Goal: Check status: Check status

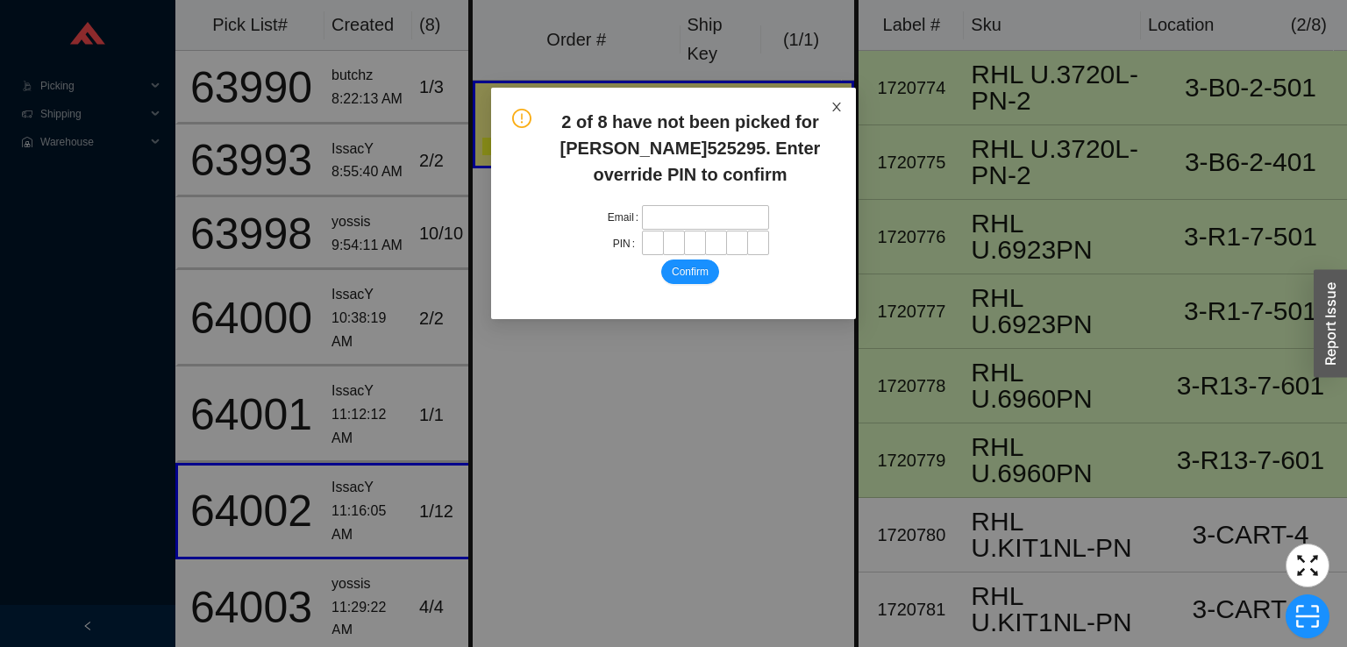
click at [836, 107] on icon "close" at bounding box center [836, 107] width 9 height 9
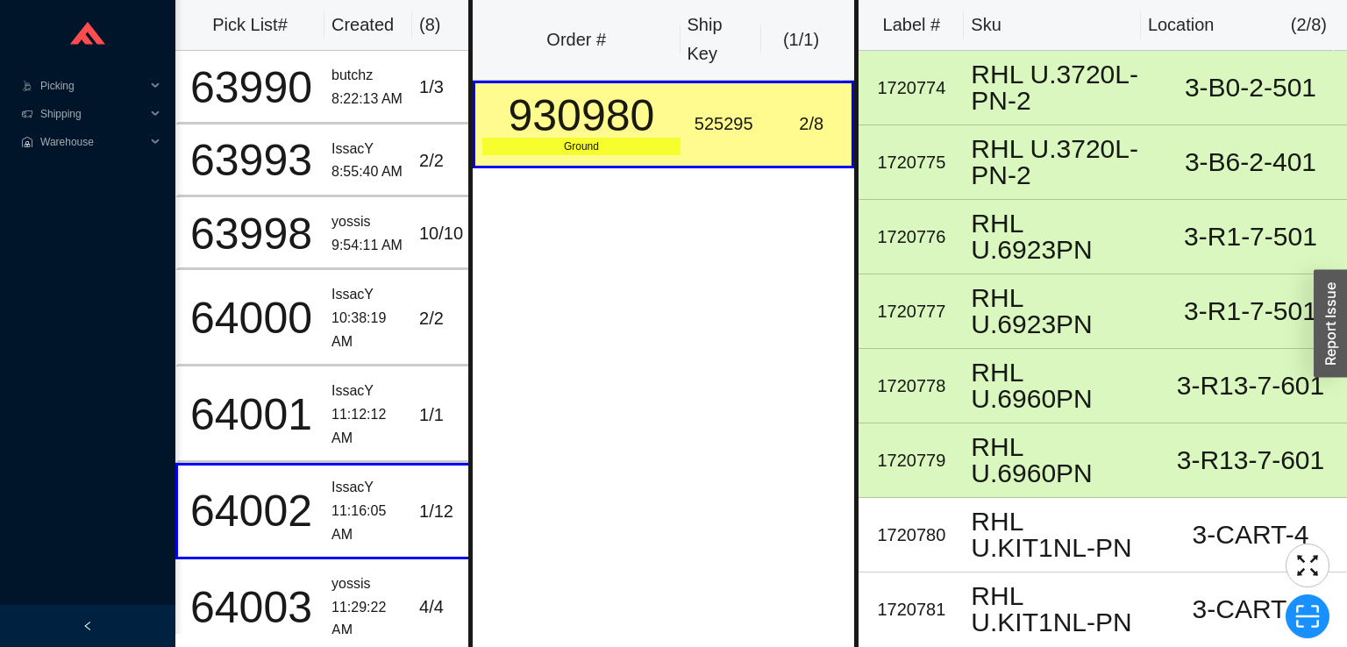
scroll to position [0, 26]
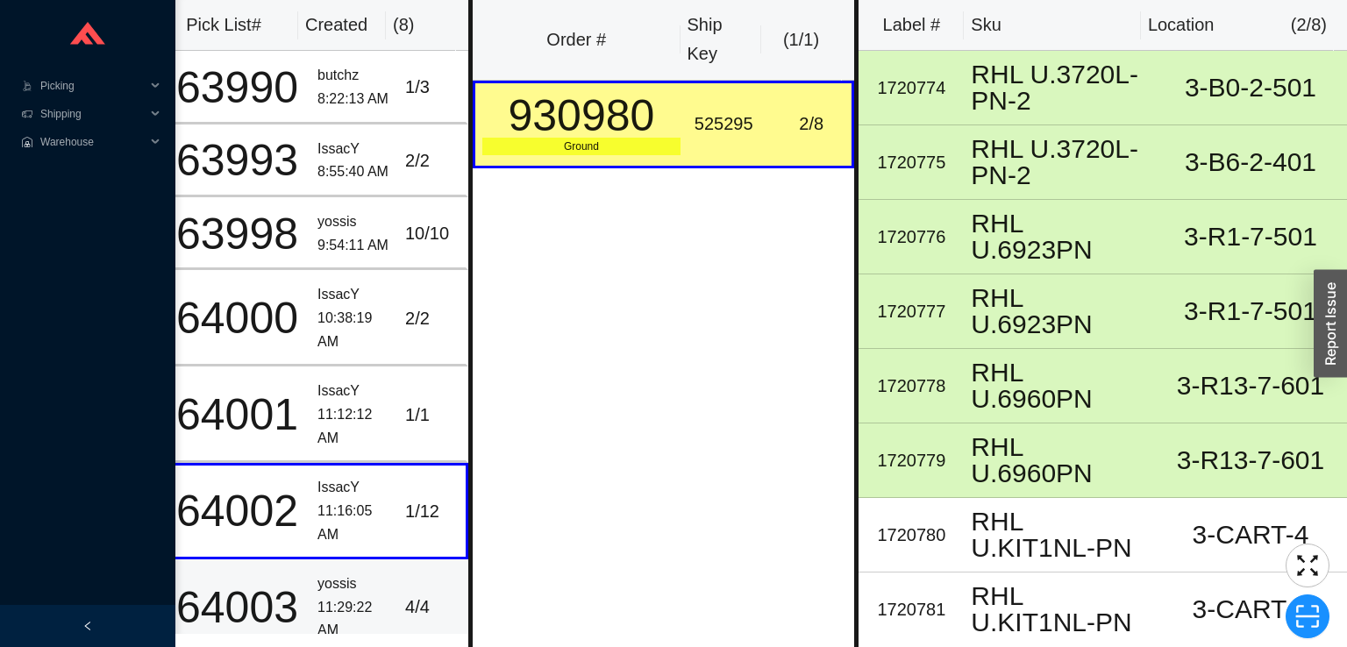
click at [329, 585] on div "yossis" at bounding box center [354, 585] width 74 height 24
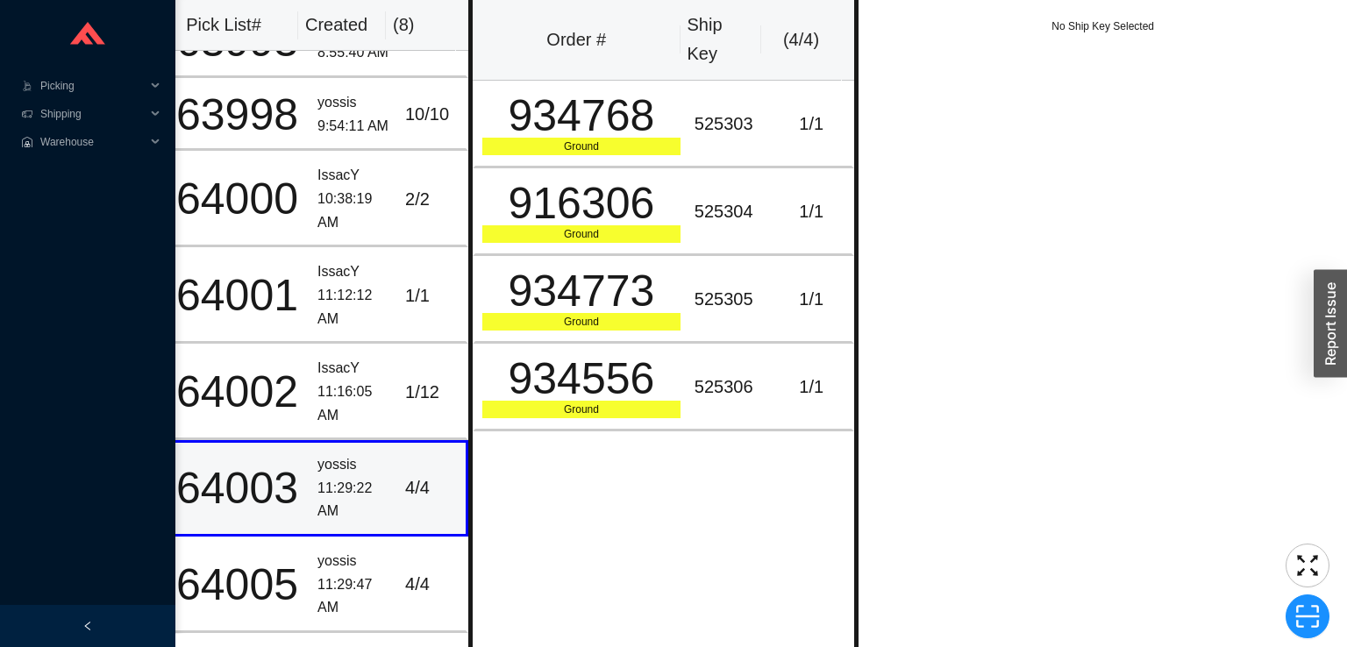
scroll to position [124, 27]
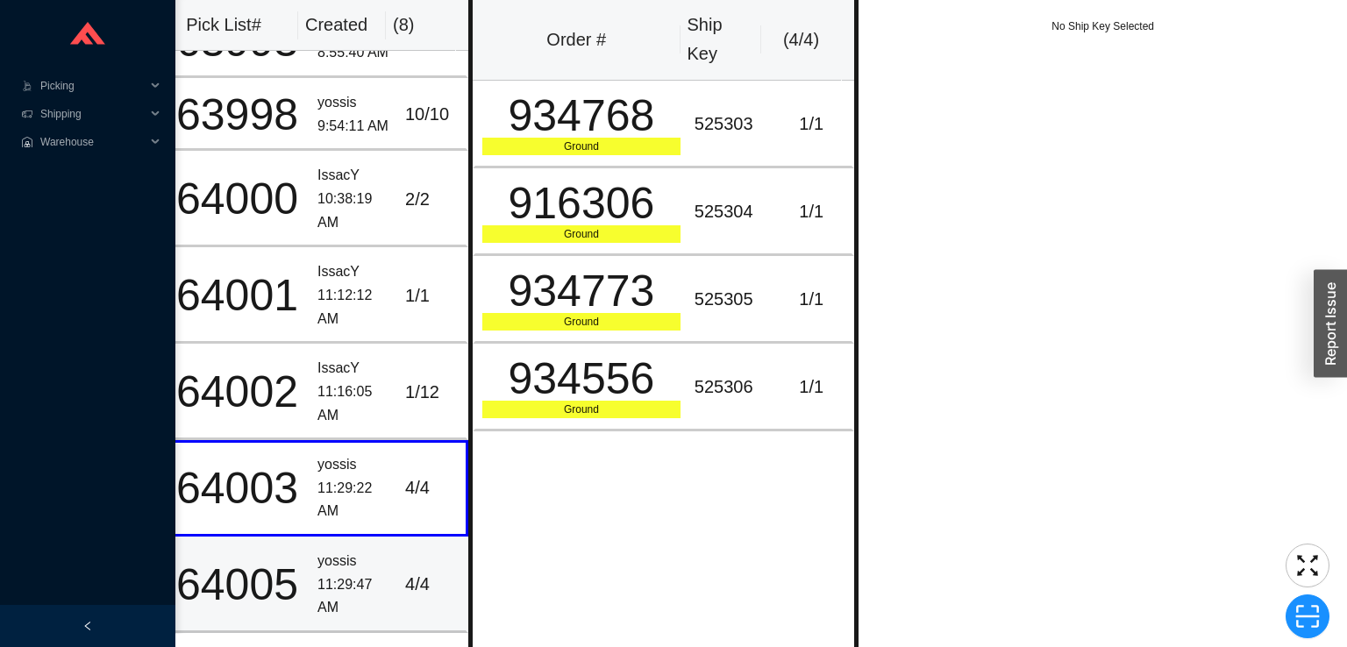
click at [328, 574] on div "11:29:47 AM" at bounding box center [354, 597] width 74 height 46
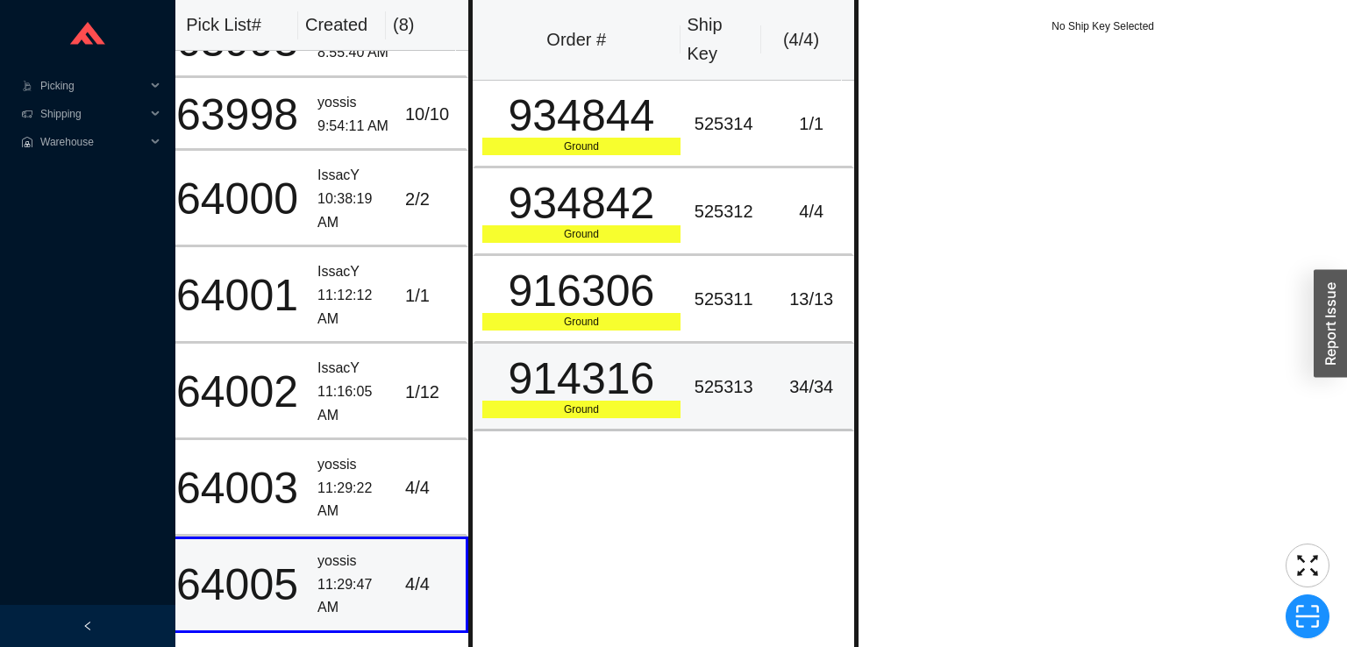
click at [530, 376] on div "914316" at bounding box center [581, 379] width 198 height 44
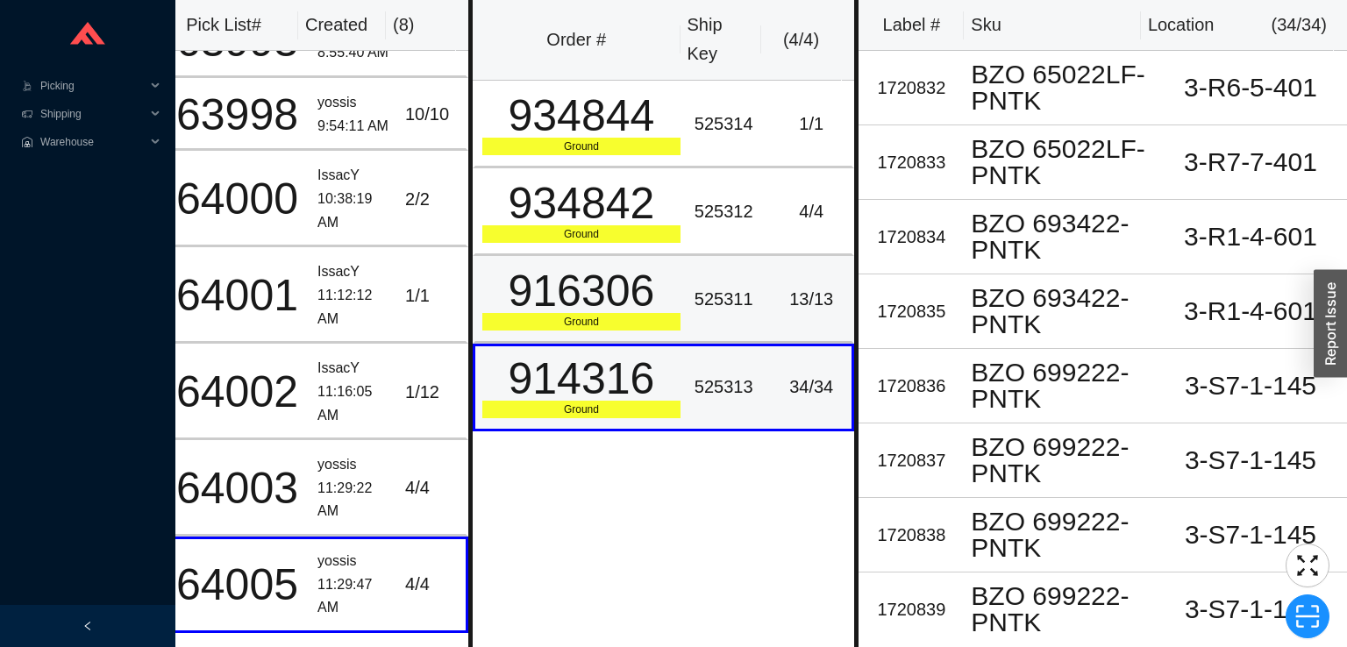
click at [543, 323] on div "Ground" at bounding box center [581, 322] width 198 height 18
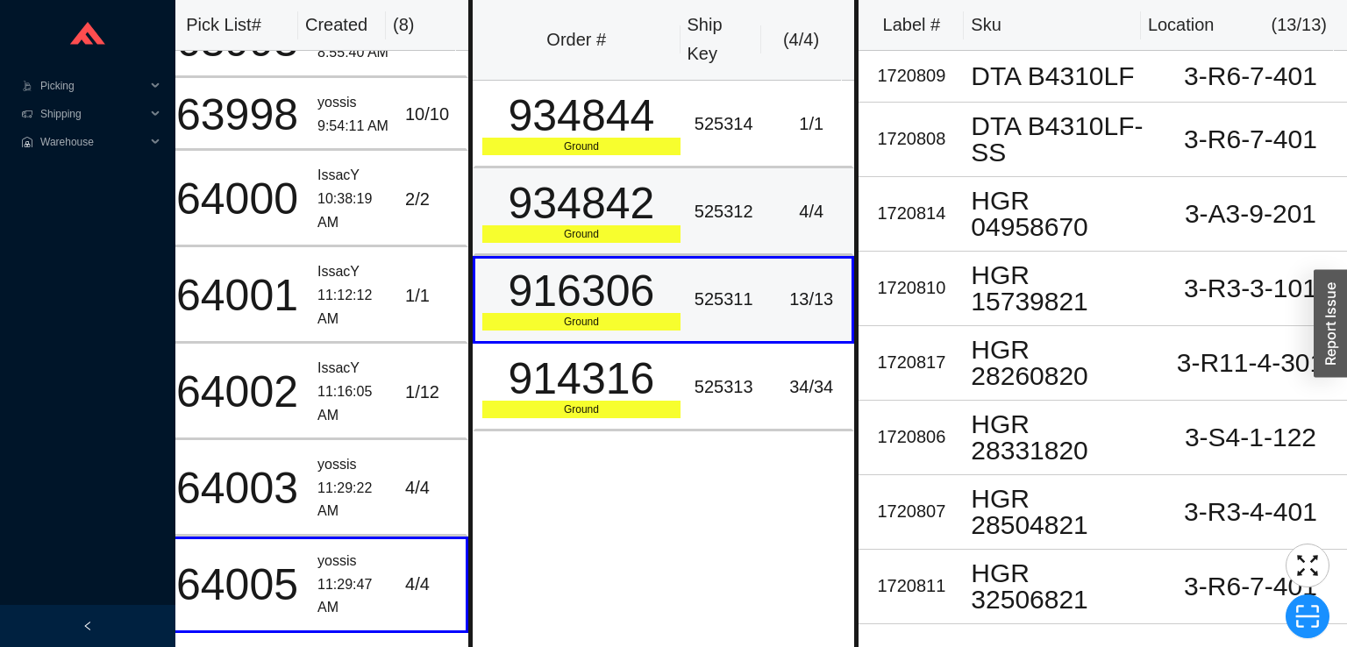
click at [564, 213] on div "934842" at bounding box center [581, 204] width 198 height 44
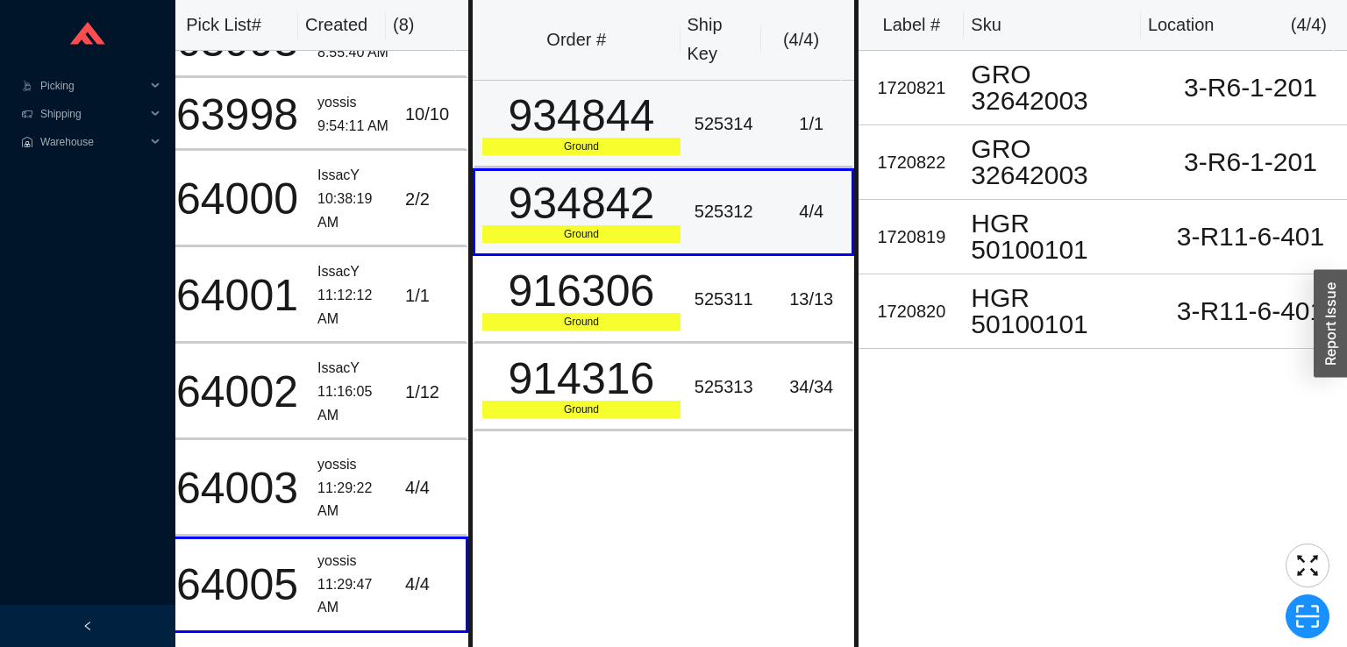
click at [538, 107] on div "934844" at bounding box center [581, 116] width 198 height 44
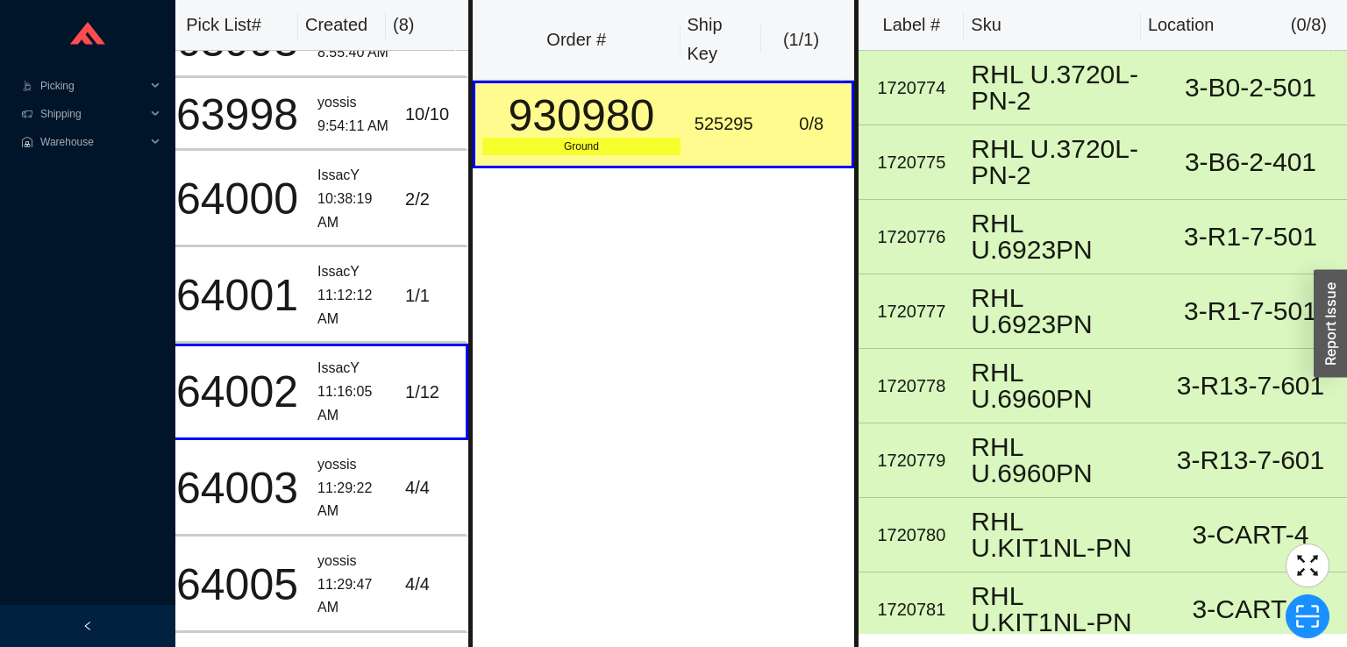
scroll to position [28, 27]
